Goal: Information Seeking & Learning: Check status

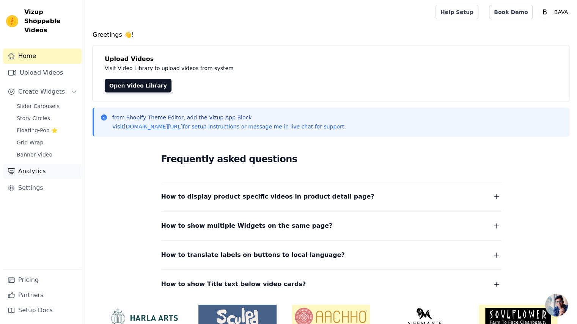
click at [54, 164] on link "Analytics" at bounding box center [42, 171] width 79 height 15
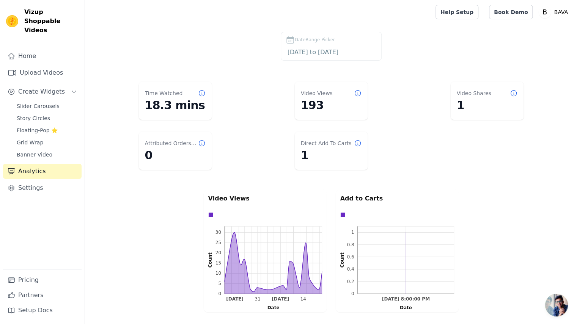
click at [298, 43] on span "DateRange Picker" at bounding box center [315, 39] width 40 height 7
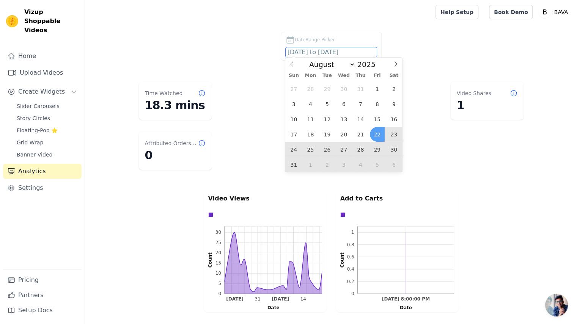
click at [314, 52] on input "[DATE] to [DATE]" at bounding box center [331, 52] width 91 height 10
click at [376, 88] on span "1" at bounding box center [377, 89] width 15 height 15
type input "[DATE]"
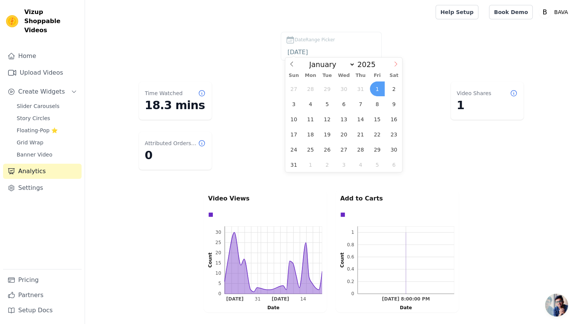
click at [395, 65] on icon at bounding box center [395, 63] width 5 height 5
select select "8"
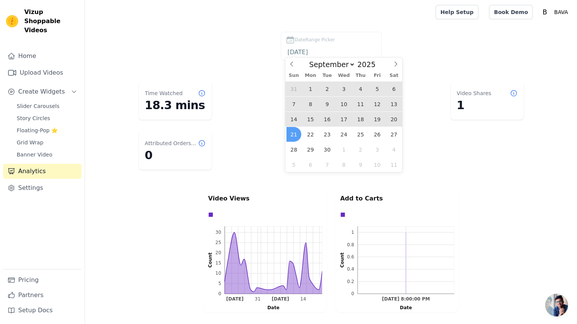
click at [295, 137] on span "21" at bounding box center [294, 134] width 15 height 15
type input "[DATE] to [DATE]"
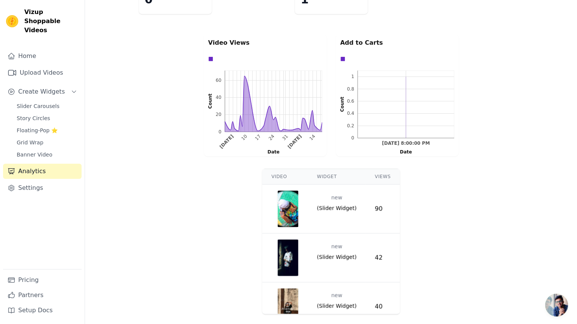
click at [455, 244] on div "Video Widget Views new ( Slider Widget ) 90 new ( Slider Widget ) 42 new ( Slid…" at bounding box center [331, 242] width 492 height 152
